Goal: Information Seeking & Learning: Learn about a topic

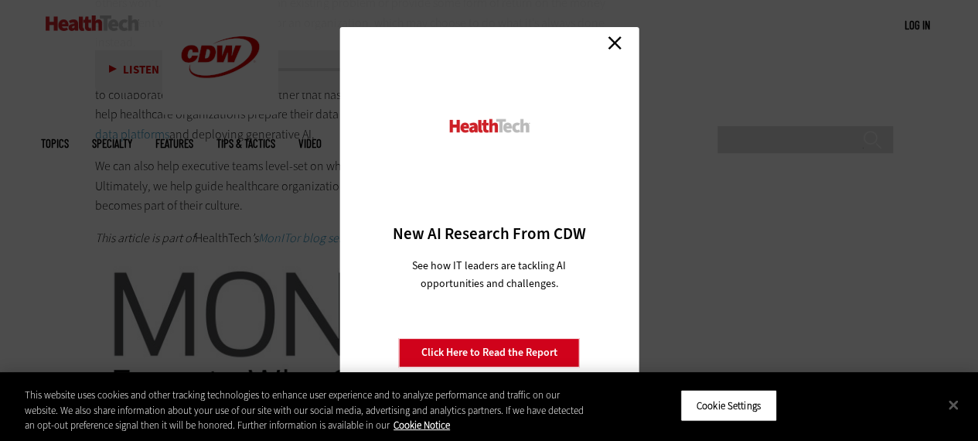
scroll to position [3010, 0]
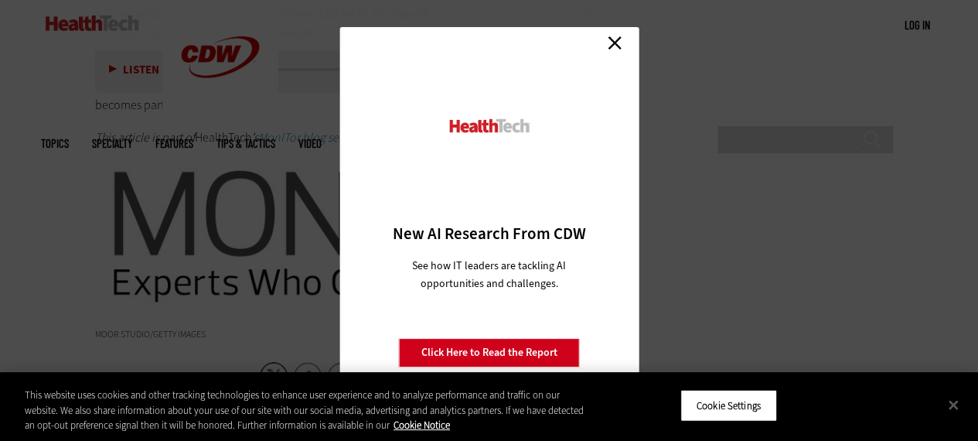
click at [513, 356] on link "Click Here to Read the Report" at bounding box center [489, 352] width 181 height 29
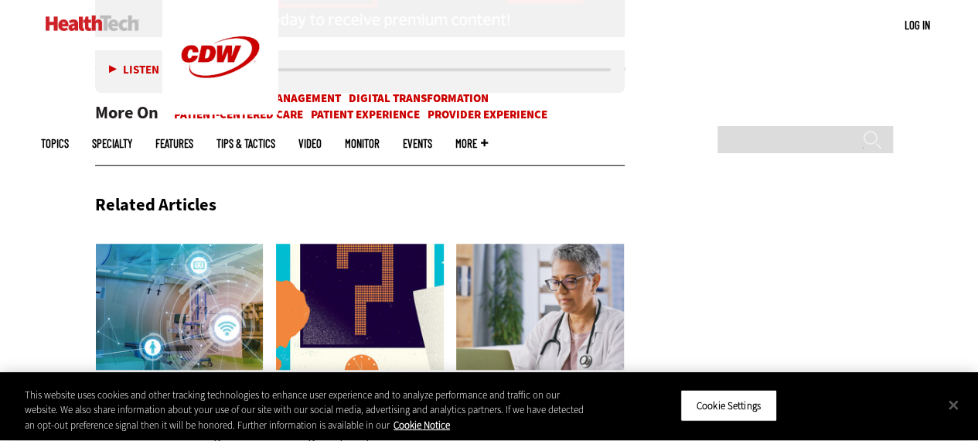
scroll to position [3607, 0]
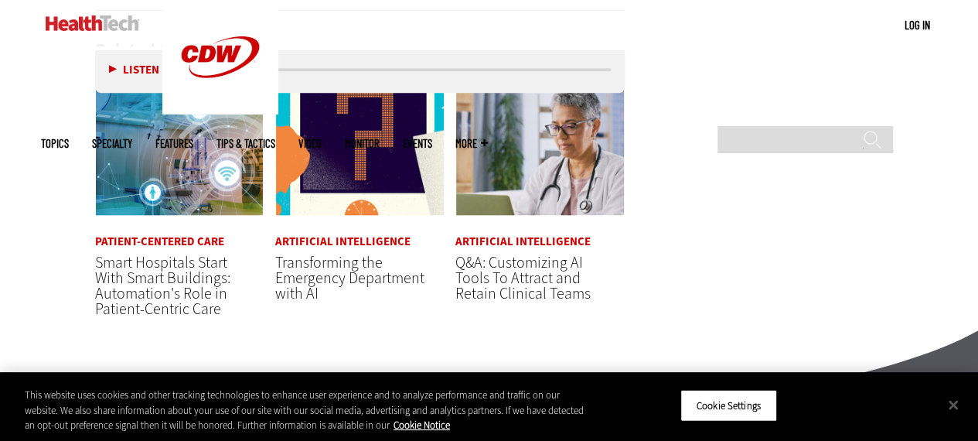
click at [561, 247] on link "Artificial Intelligence" at bounding box center [522, 242] width 135 height 12
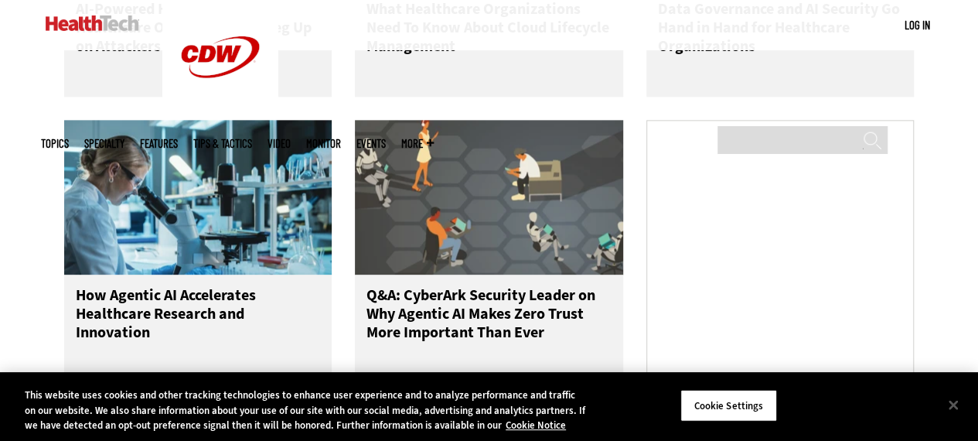
scroll to position [850, 0]
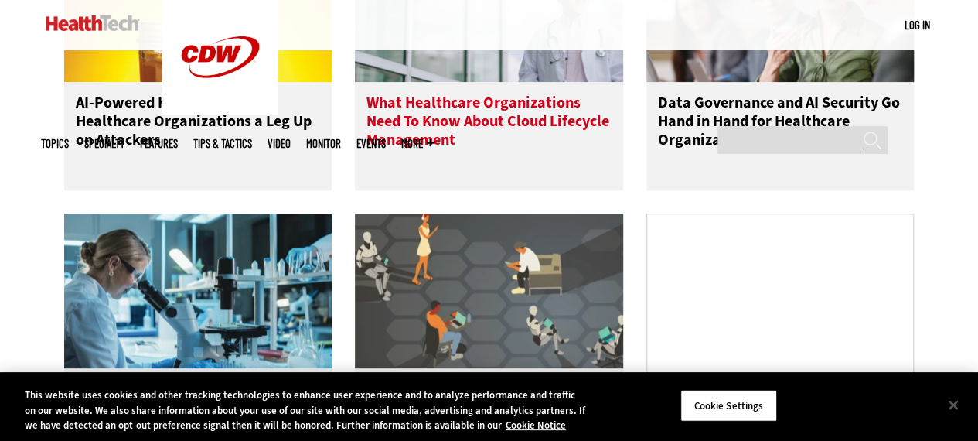
click at [432, 148] on h3 "What Healthcare Organizations Need To Know About Cloud Lifecycle Management" at bounding box center [488, 125] width 245 height 62
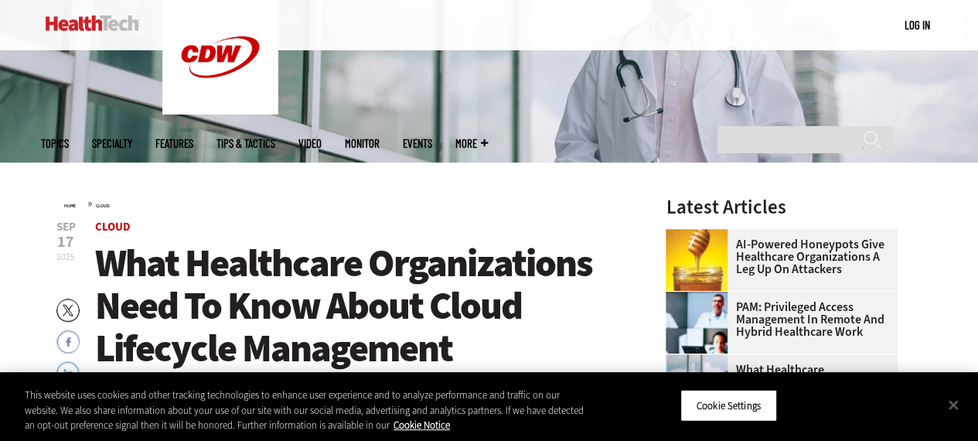
scroll to position [155, 0]
